Goal: Task Accomplishment & Management: Manage account settings

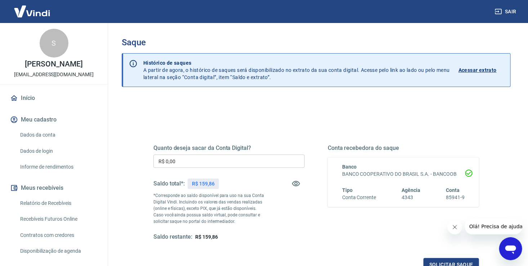
drag, startPoint x: 196, startPoint y: 160, endPoint x: 142, endPoint y: 160, distance: 54.7
click at [149, 160] on div "Quanto deseja sacar da Conta Digital? R$ 0,00 ​ Saldo total*: R$ 159,86 *Corres…" at bounding box center [316, 196] width 343 height 167
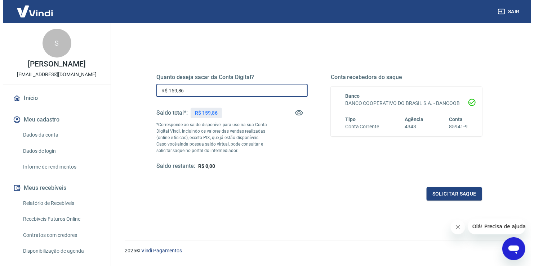
scroll to position [89, 0]
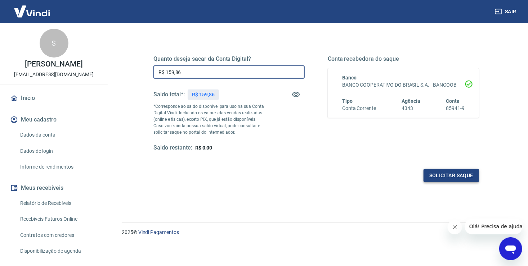
type input "R$ 159,86"
click at [435, 172] on button "Solicitar saque" at bounding box center [450, 175] width 55 height 13
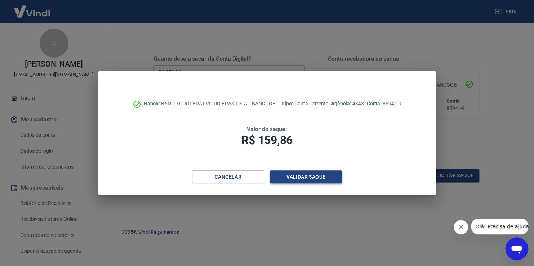
click at [301, 175] on button "Validar saque" at bounding box center [306, 177] width 72 height 13
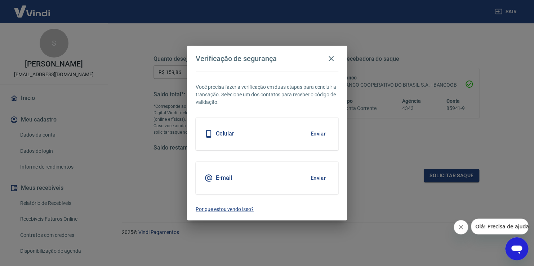
click at [321, 179] on button "Enviar" at bounding box center [317, 178] width 23 height 15
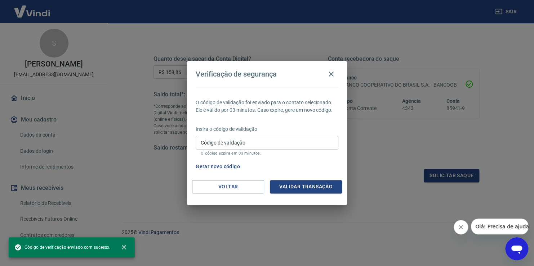
click at [255, 144] on input "Código de validação" at bounding box center [267, 142] width 143 height 13
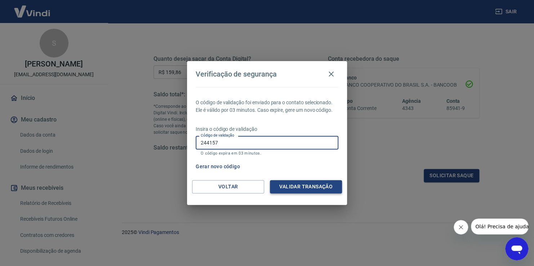
type input "244157"
click at [300, 192] on button "Validar transação" at bounding box center [306, 186] width 72 height 13
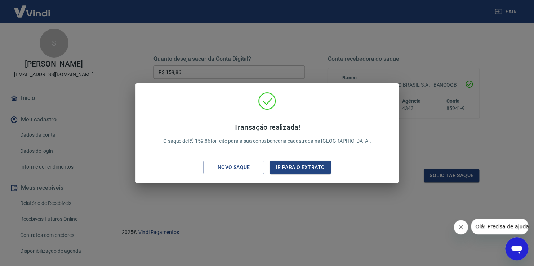
click at [315, 200] on div "Transação realizada! O saque de R$ 159,86 foi feito para a sua conta bancária c…" at bounding box center [267, 133] width 534 height 266
